Goal: Browse casually

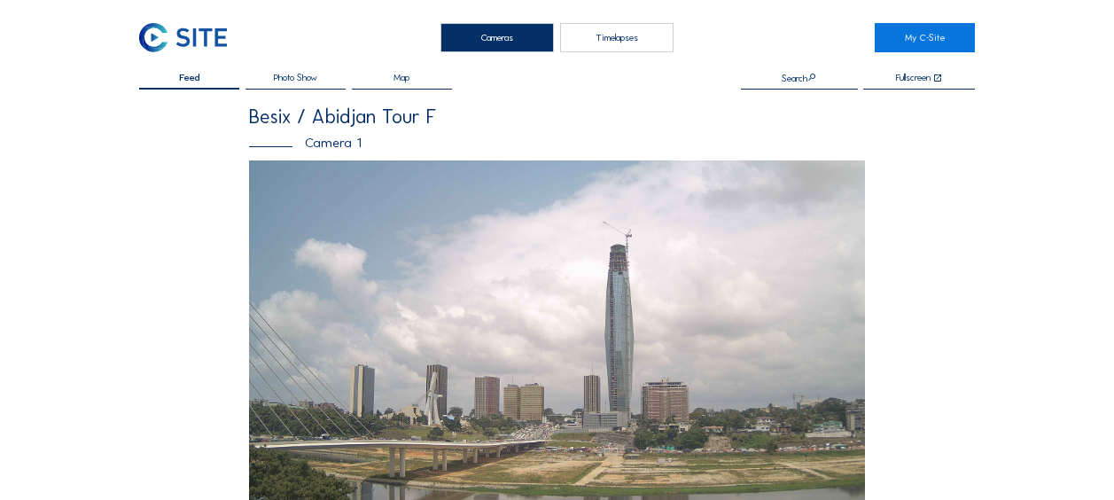
scroll to position [532, 0]
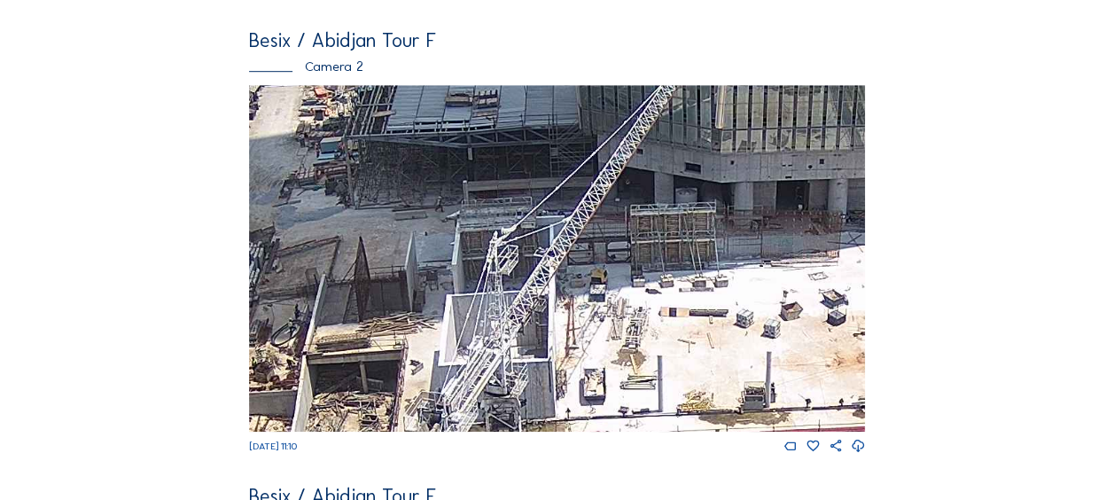
click at [361, 202] on img at bounding box center [557, 258] width 616 height 346
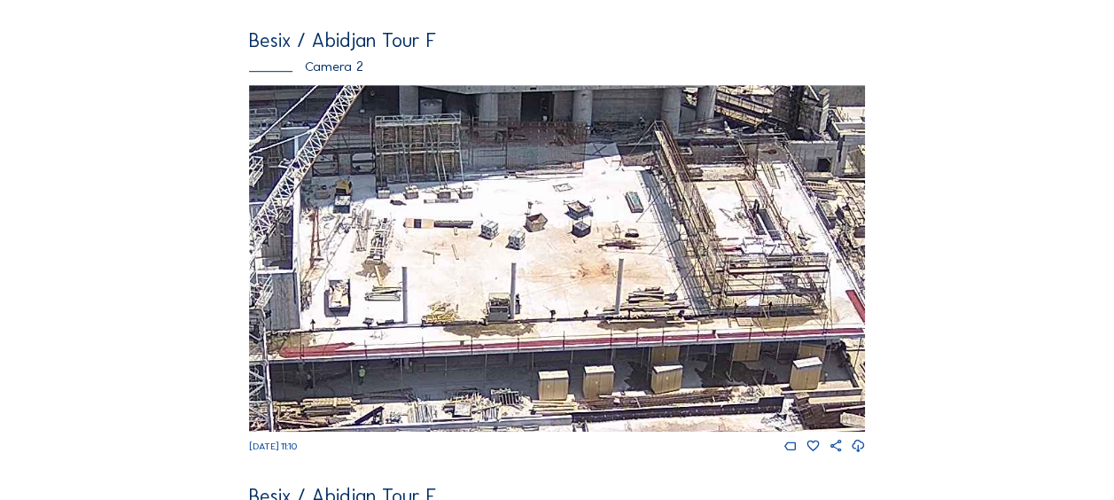
drag, startPoint x: 663, startPoint y: 296, endPoint x: 408, endPoint y: 207, distance: 270.1
click at [408, 207] on img at bounding box center [557, 258] width 616 height 346
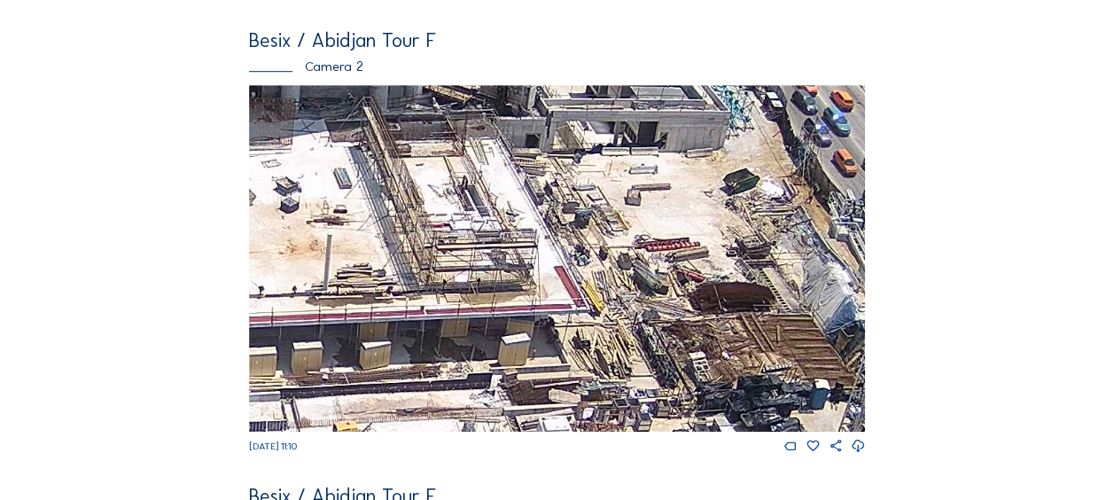
drag, startPoint x: 659, startPoint y: 291, endPoint x: 368, endPoint y: 267, distance: 292.5
click at [368, 267] on img at bounding box center [557, 258] width 616 height 346
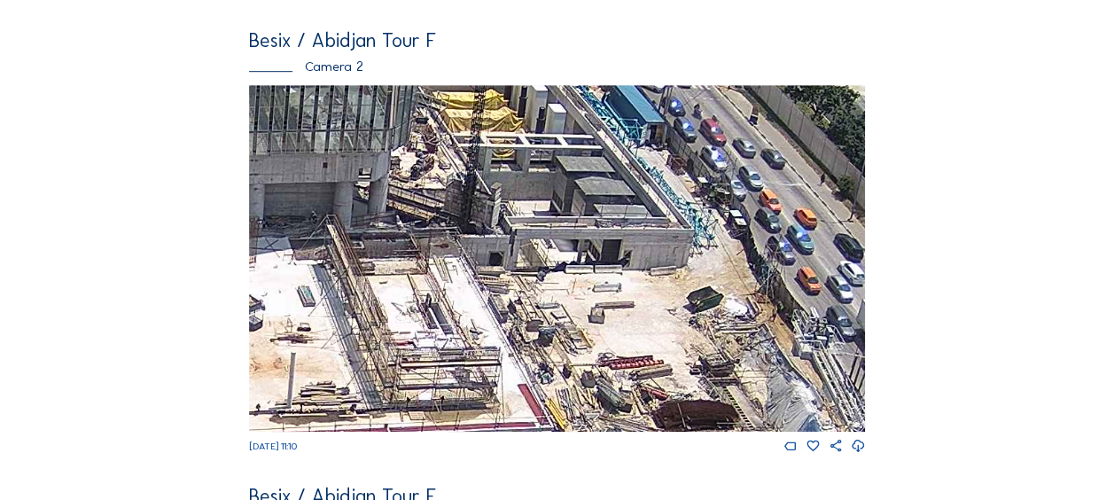
drag, startPoint x: 627, startPoint y: 260, endPoint x: 609, endPoint y: 319, distance: 62.2
click at [609, 319] on img at bounding box center [557, 258] width 616 height 346
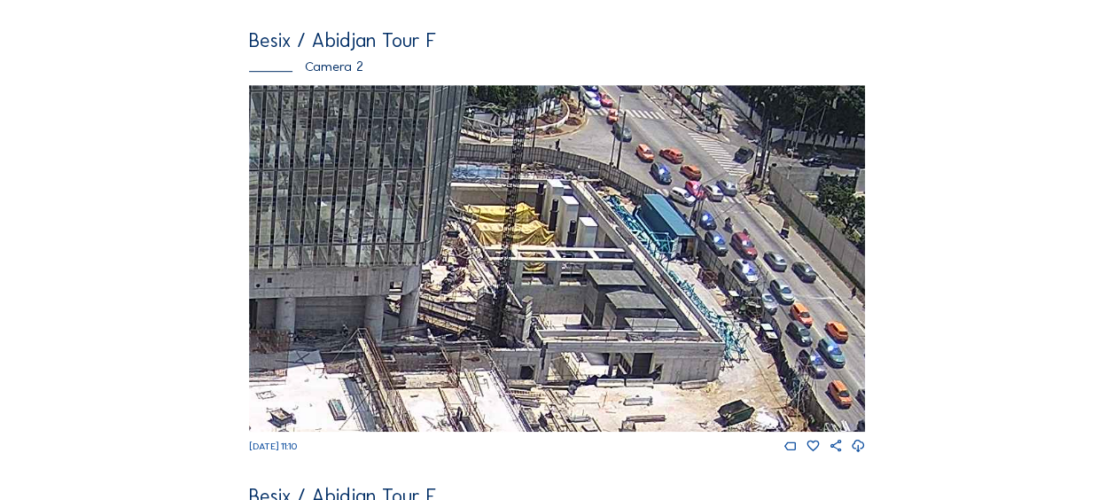
drag, startPoint x: 603, startPoint y: 218, endPoint x: 634, endPoint y: 331, distance: 117.6
click at [634, 331] on img at bounding box center [557, 258] width 616 height 346
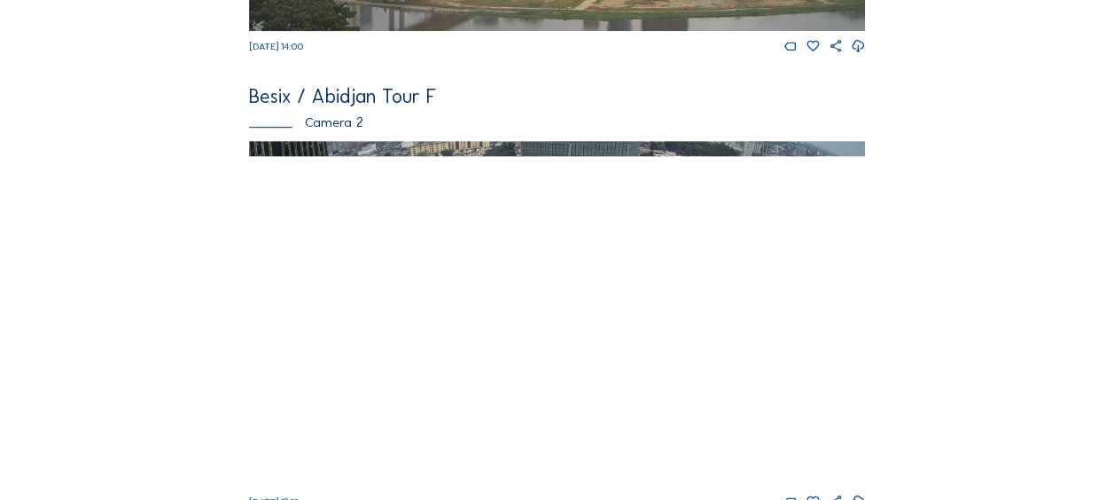
scroll to position [532, 0]
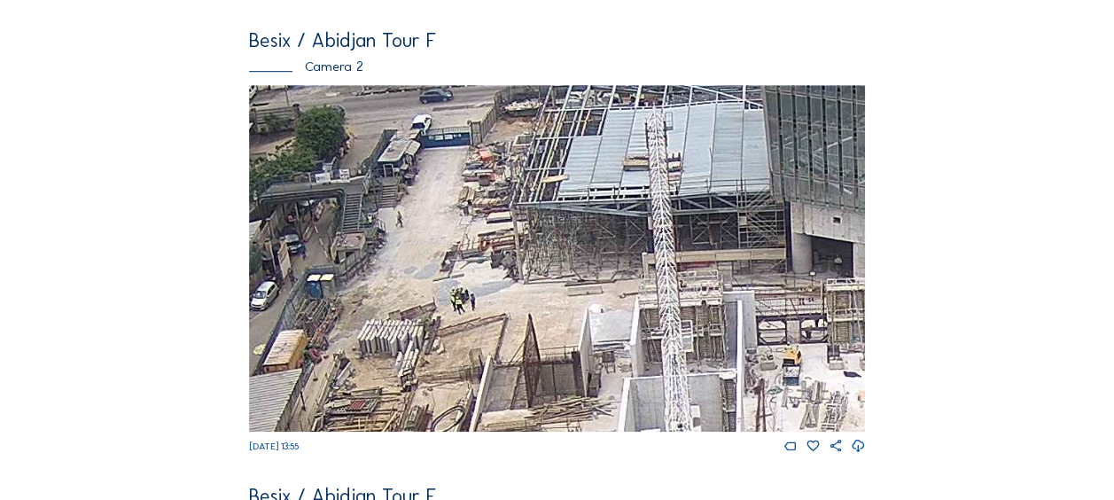
drag, startPoint x: 332, startPoint y: 315, endPoint x: 396, endPoint y: 145, distance: 181.7
click at [396, 145] on img at bounding box center [557, 258] width 616 height 346
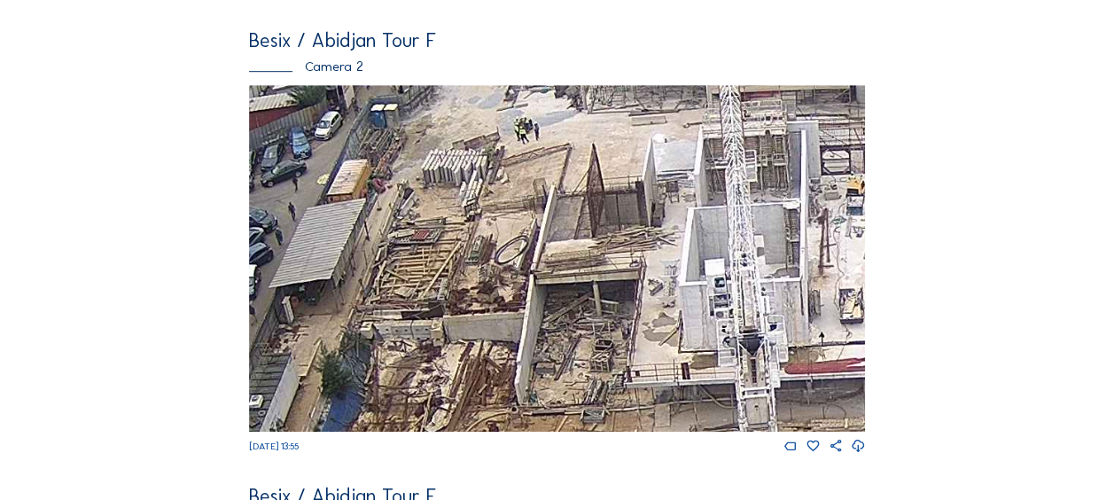
drag, startPoint x: 369, startPoint y: 278, endPoint x: 387, endPoint y: 154, distance: 125.3
click at [385, 159] on img at bounding box center [557, 258] width 616 height 346
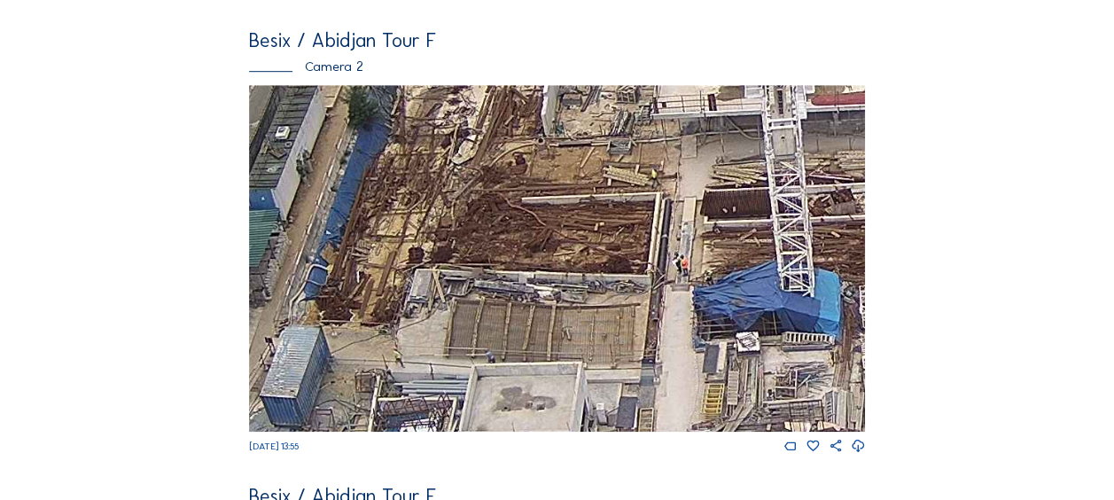
drag, startPoint x: 365, startPoint y: 364, endPoint x: 372, endPoint y: 206, distance: 158.7
click at [372, 206] on img at bounding box center [557, 258] width 616 height 346
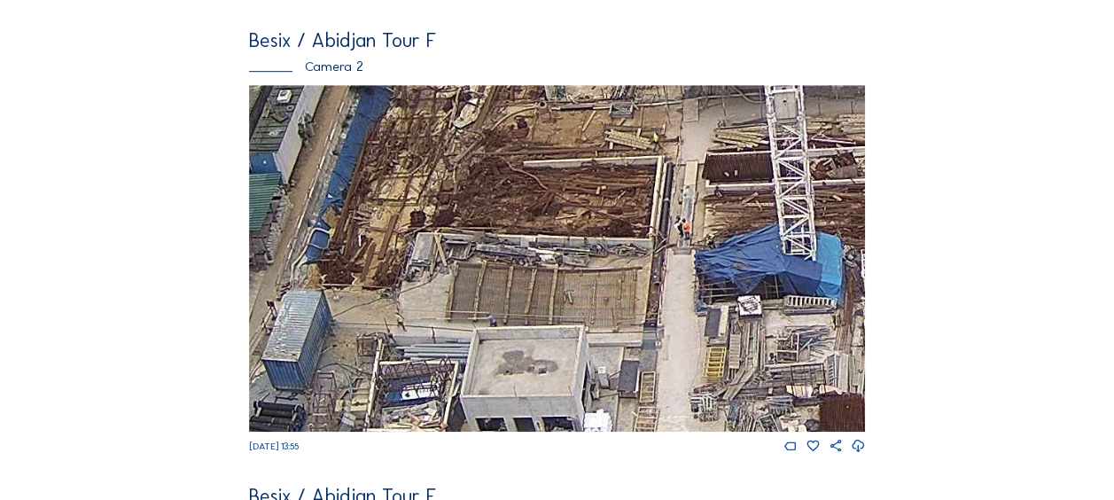
drag, startPoint x: 500, startPoint y: 194, endPoint x: 532, endPoint y: 168, distance: 41.6
click at [532, 168] on img at bounding box center [557, 258] width 616 height 346
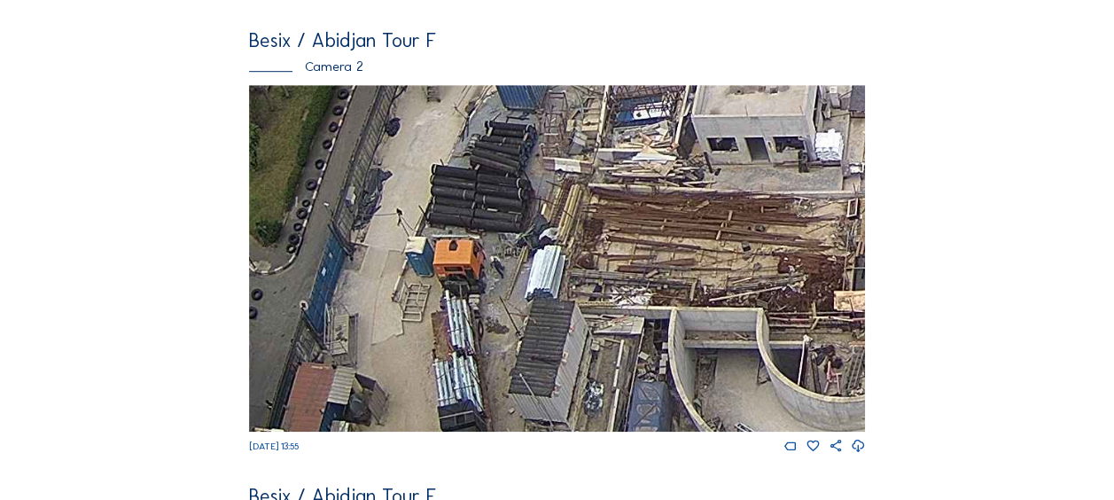
drag, startPoint x: 399, startPoint y: 335, endPoint x: 451, endPoint y: 246, distance: 102.9
click at [451, 246] on img at bounding box center [557, 258] width 616 height 346
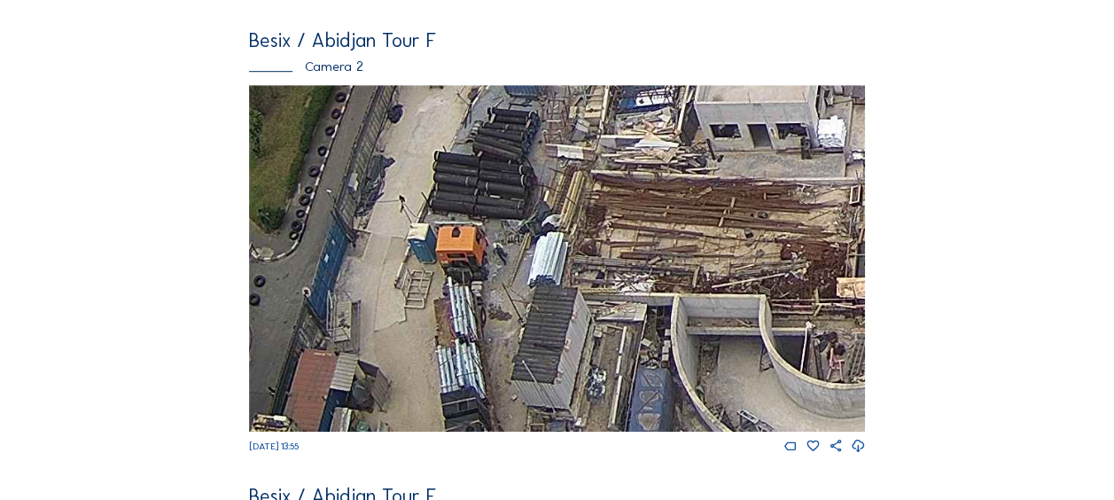
drag, startPoint x: 393, startPoint y: 345, endPoint x: 408, endPoint y: 253, distance: 92.3
click at [408, 253] on img at bounding box center [557, 258] width 616 height 346
